Goal: Navigation & Orientation: Find specific page/section

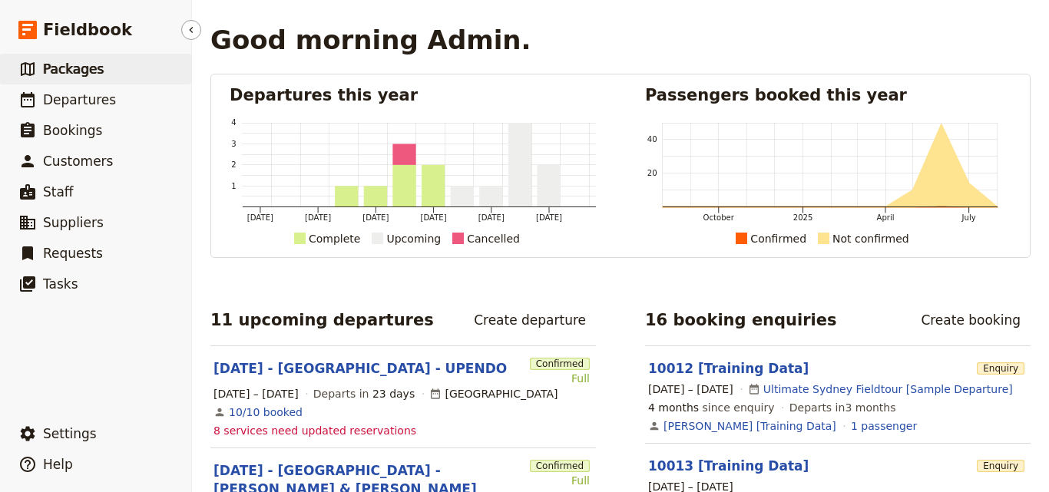
click at [70, 80] on link "​ Packages" at bounding box center [95, 69] width 191 height 31
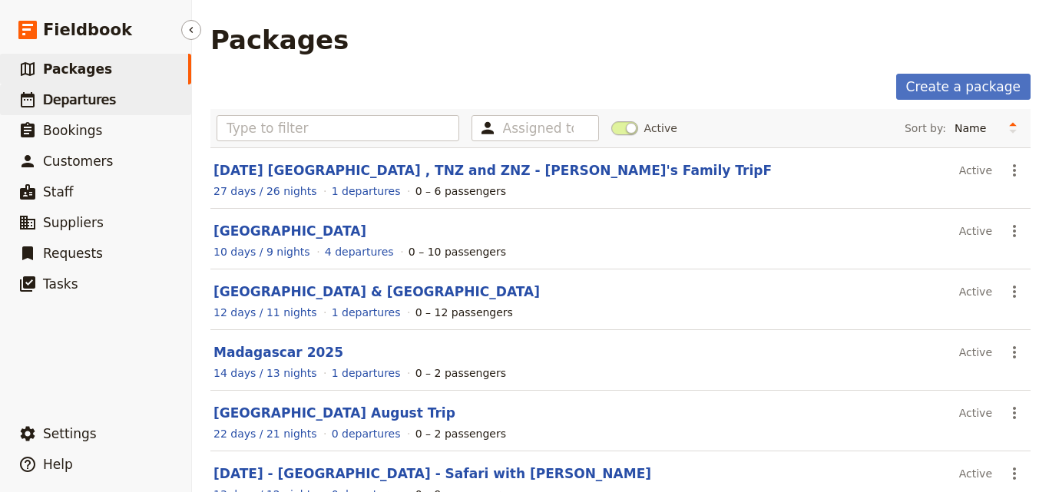
click at [81, 111] on link "​ Departures" at bounding box center [95, 100] width 191 height 31
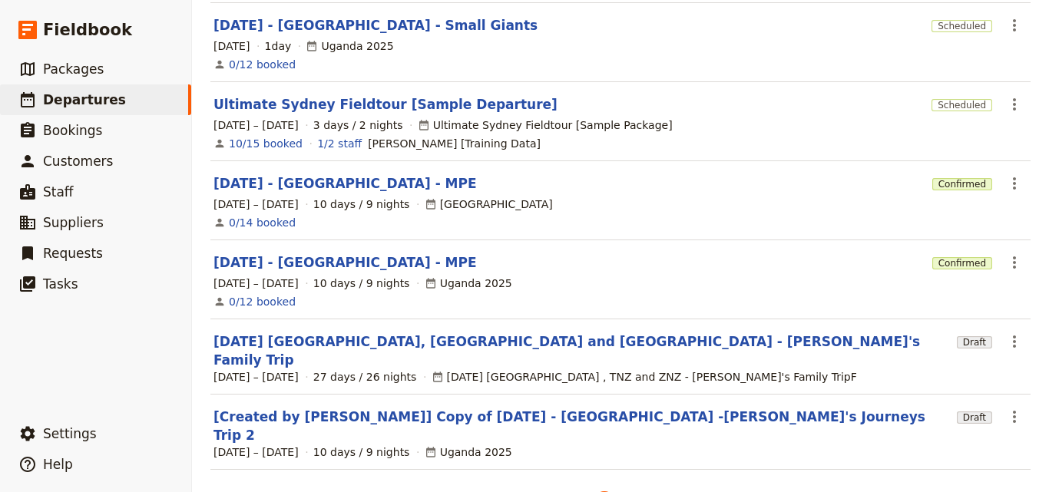
scroll to position [495, 0]
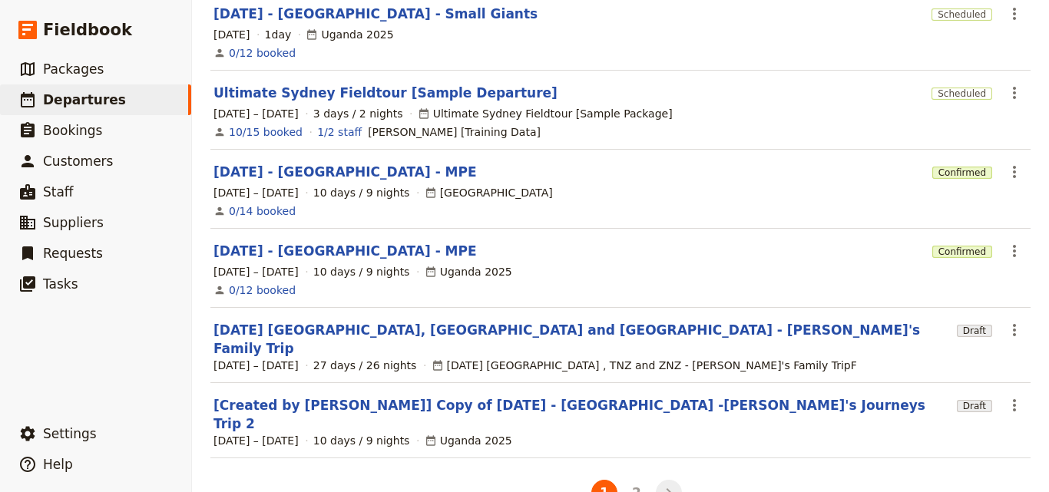
click at [660, 484] on icon "Next" at bounding box center [669, 493] width 18 height 18
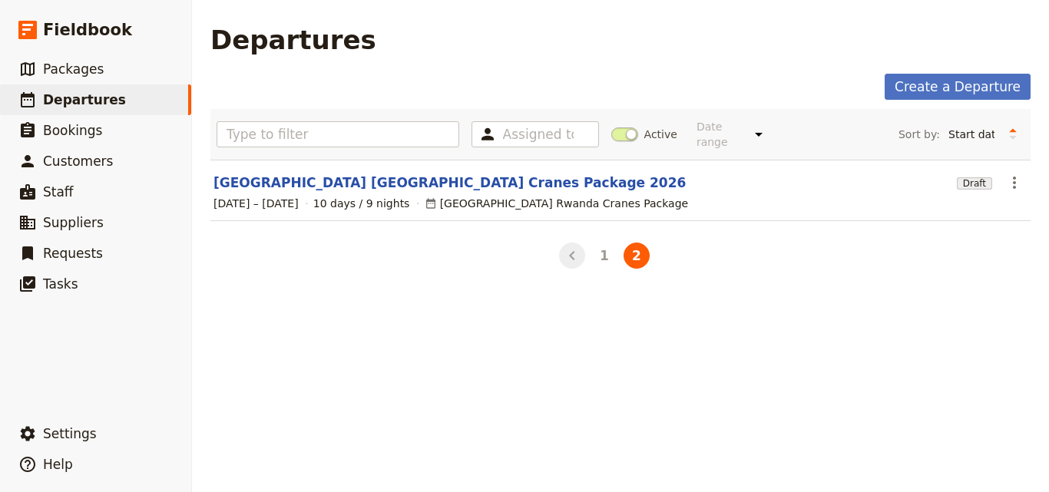
click at [566, 249] on icon "Back" at bounding box center [572, 256] width 18 height 18
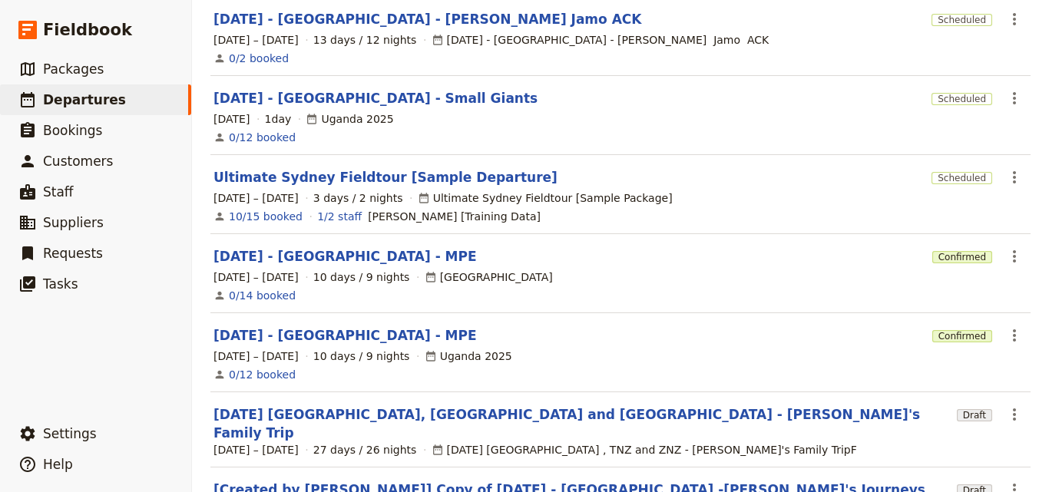
scroll to position [461, 0]
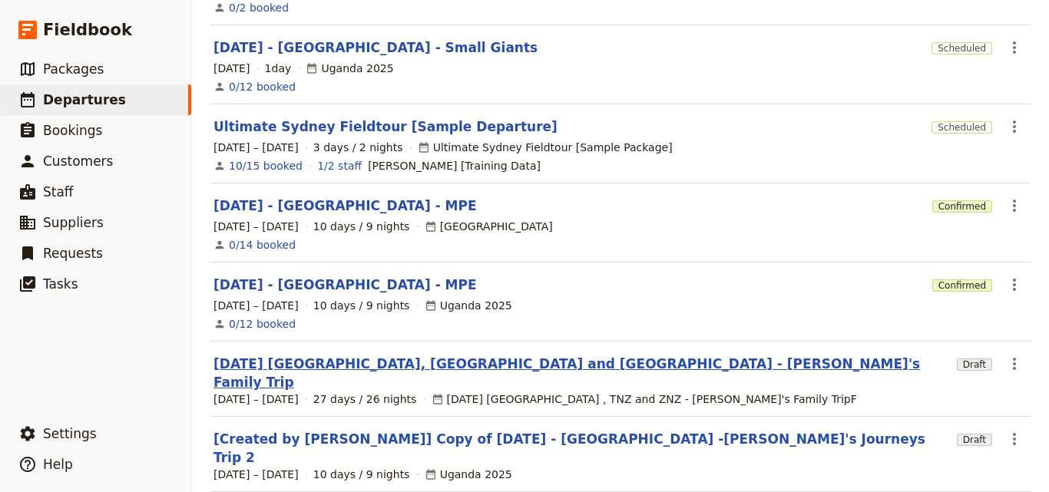
click at [486, 355] on link "[DATE] [GEOGRAPHIC_DATA], [GEOGRAPHIC_DATA] and [GEOGRAPHIC_DATA] - [PERSON_NAM…" at bounding box center [583, 373] width 738 height 37
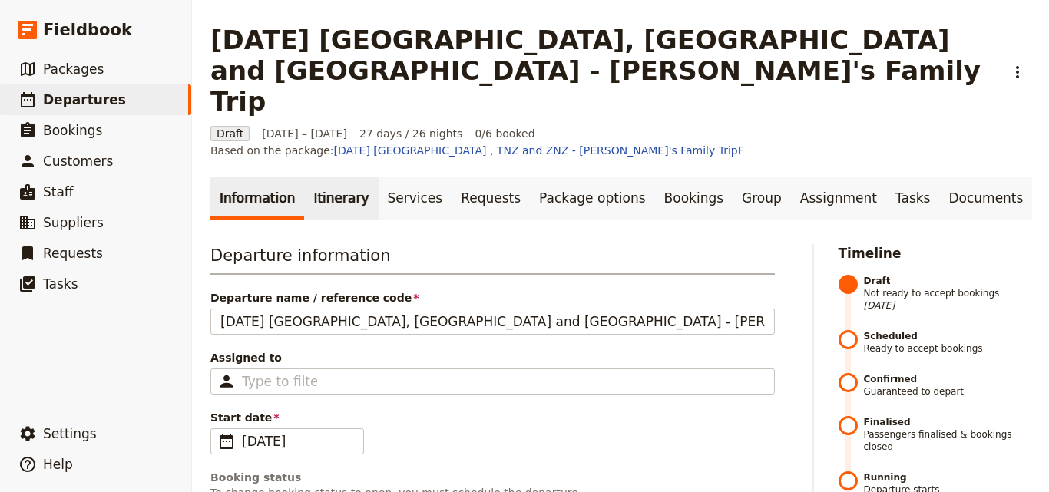
click at [344, 177] on link "Itinerary" at bounding box center [341, 198] width 74 height 43
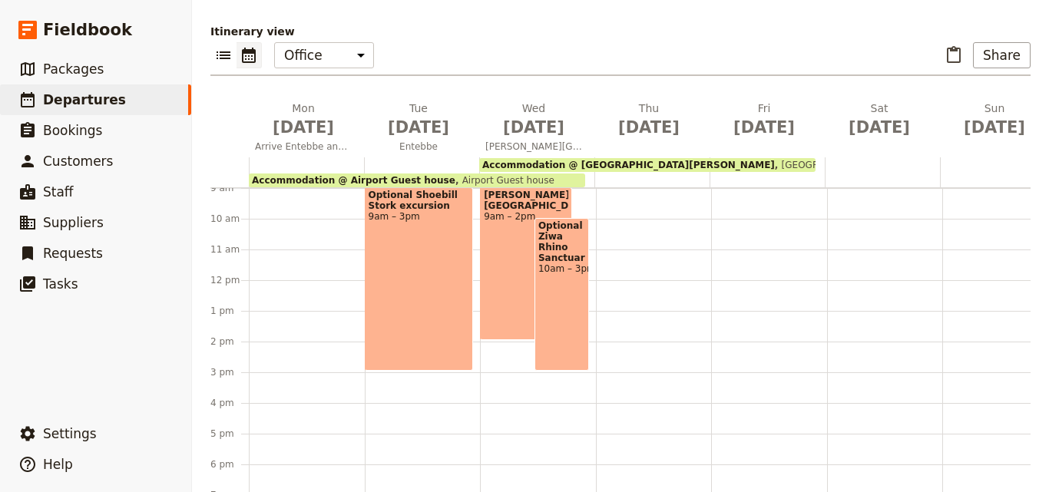
scroll to position [307, 0]
